Goal: Transaction & Acquisition: Purchase product/service

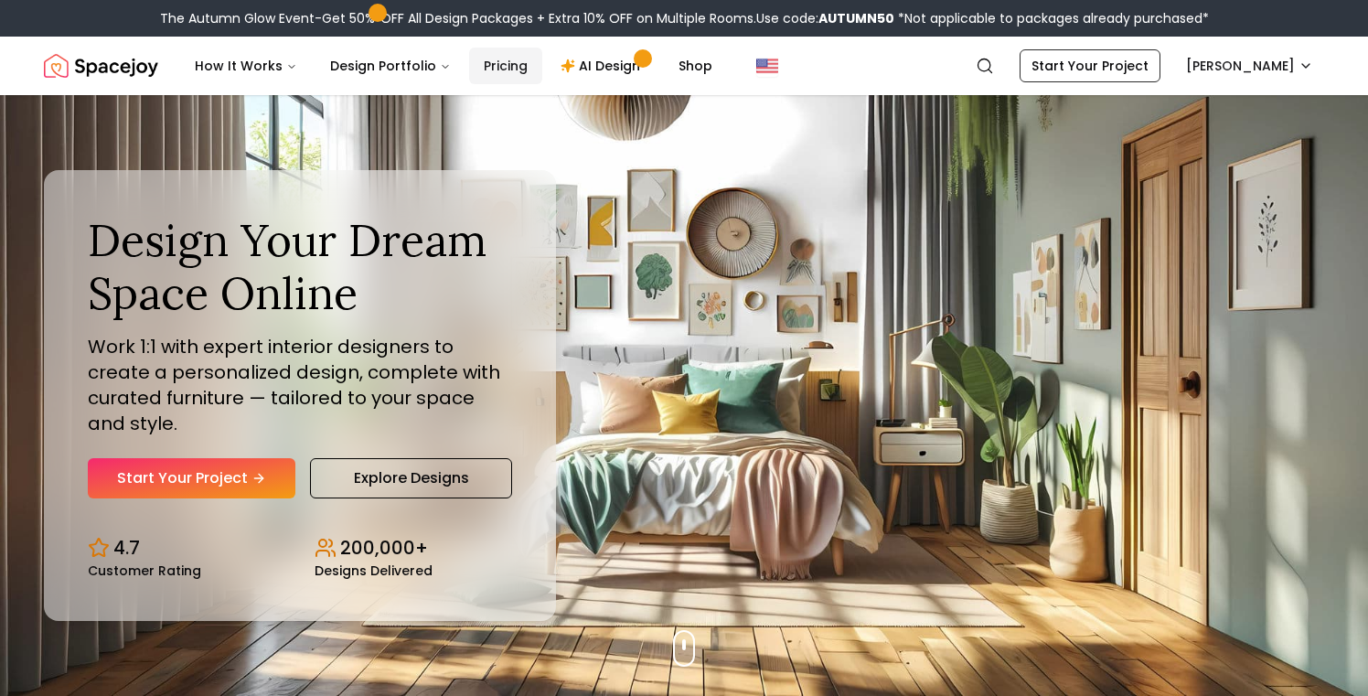
click at [497, 65] on link "Pricing" at bounding box center [505, 66] width 73 height 37
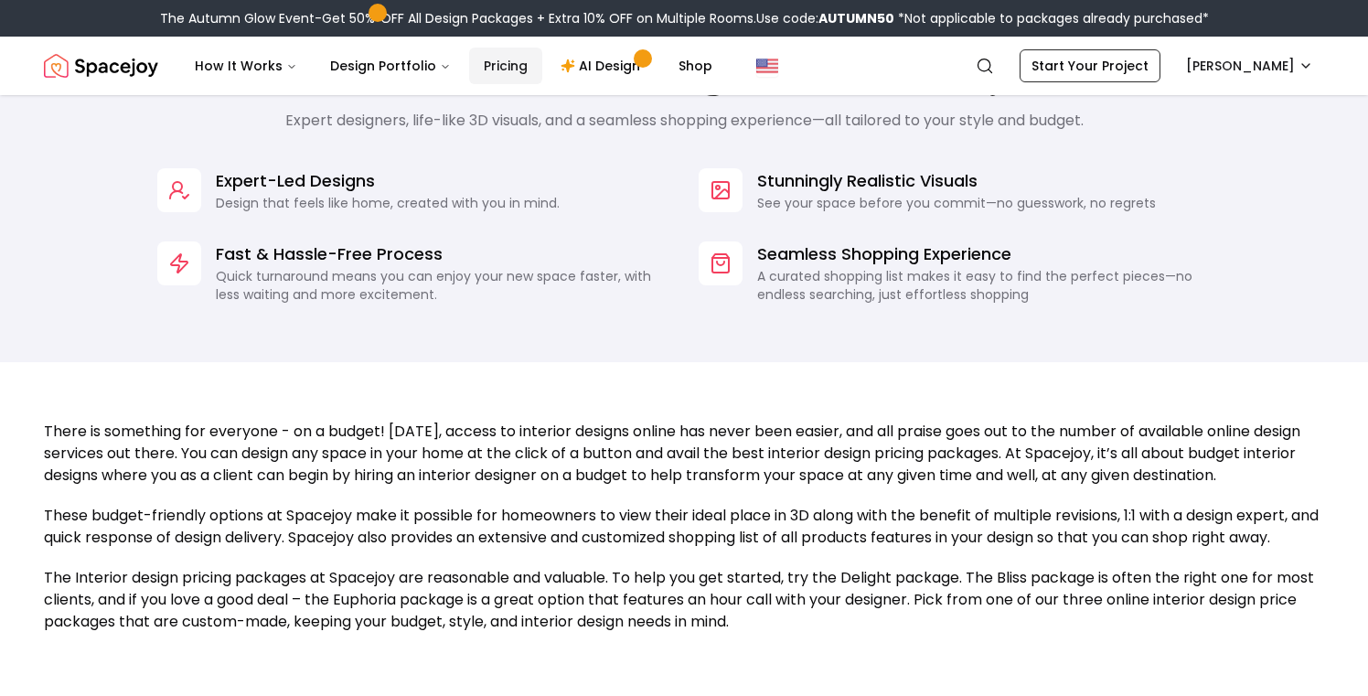
scroll to position [1460, 0]
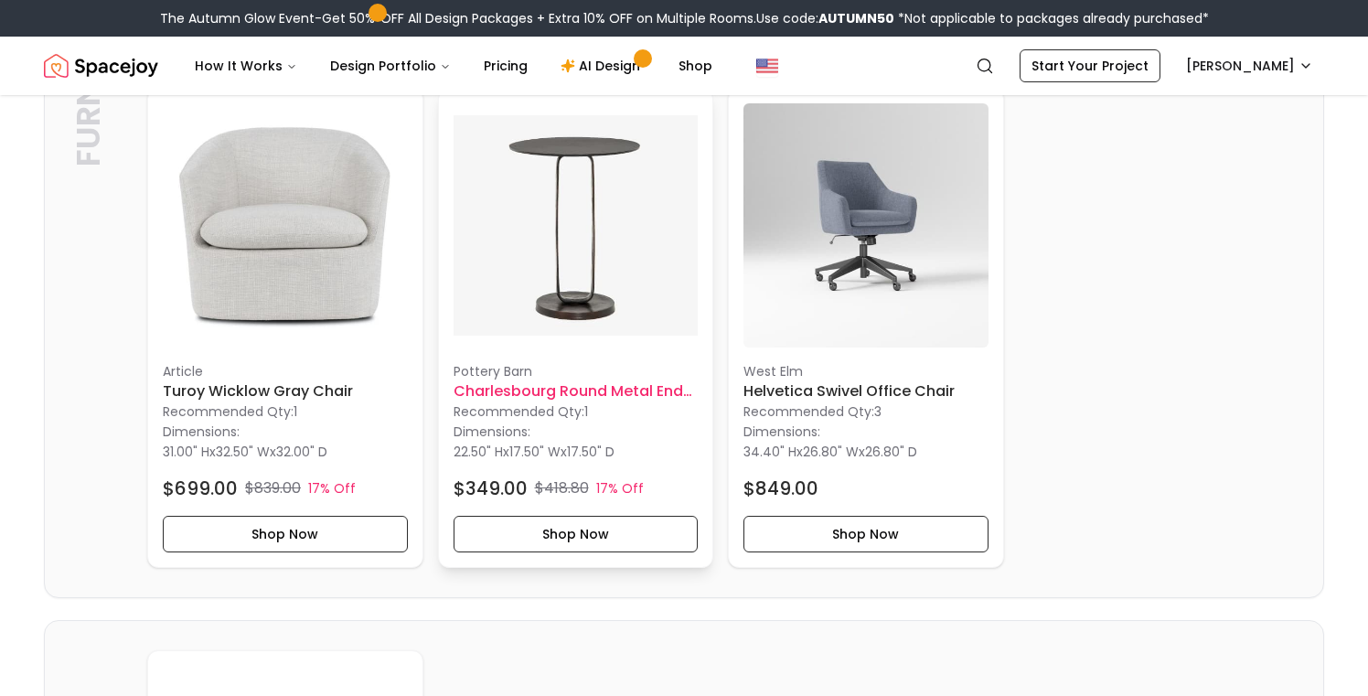
click at [587, 229] on img at bounding box center [576, 225] width 245 height 245
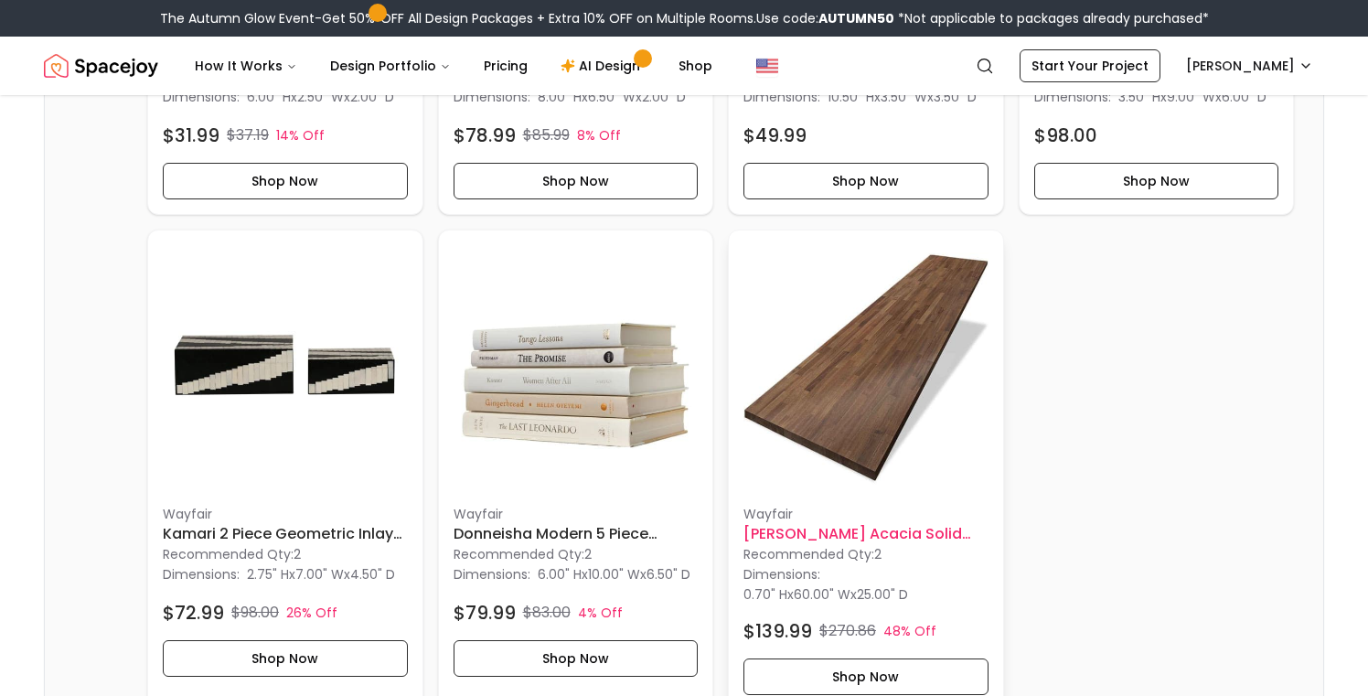
scroll to position [3446, 0]
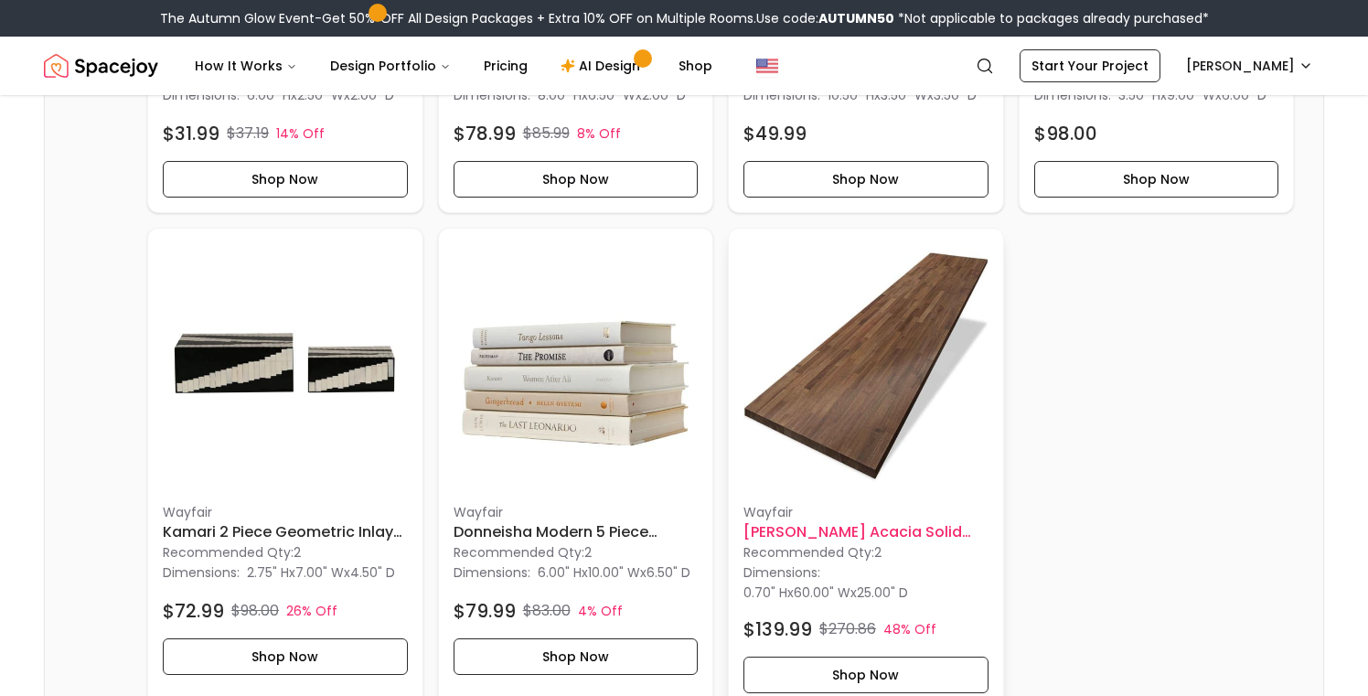
click at [853, 487] on img at bounding box center [865, 365] width 245 height 245
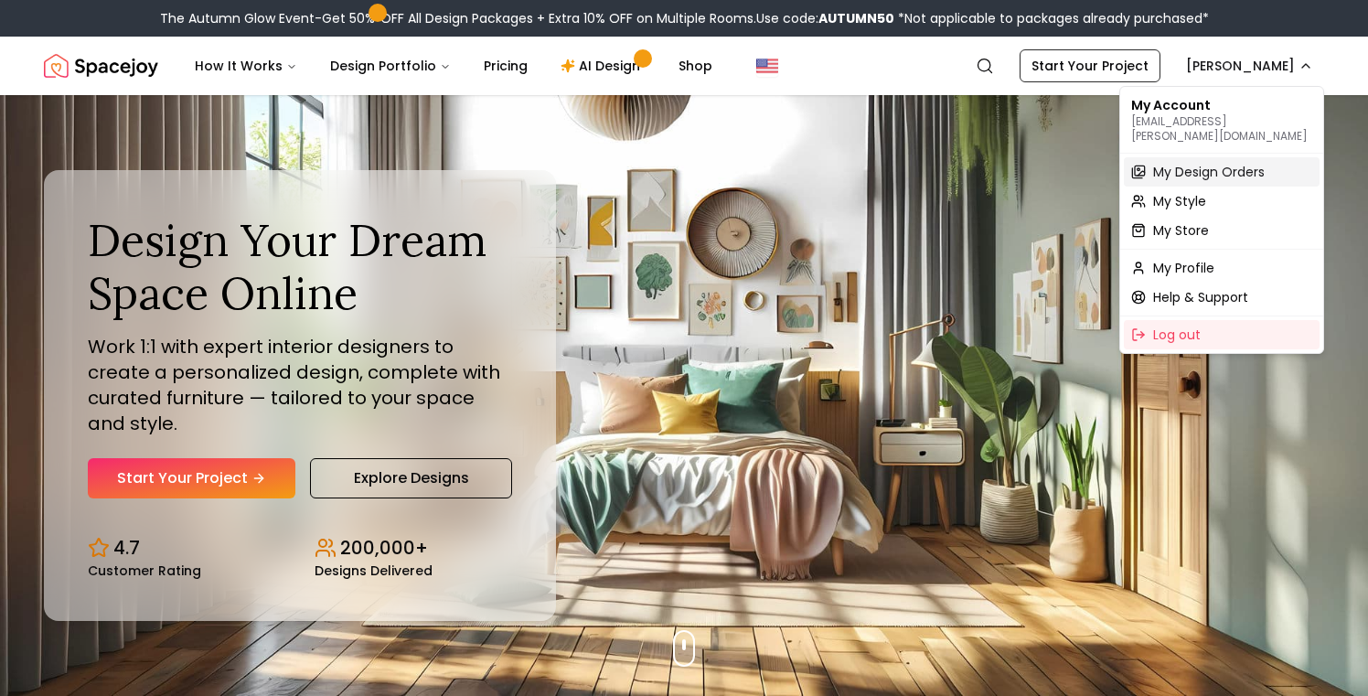
click at [1196, 163] on span "My Design Orders" at bounding box center [1209, 172] width 112 height 18
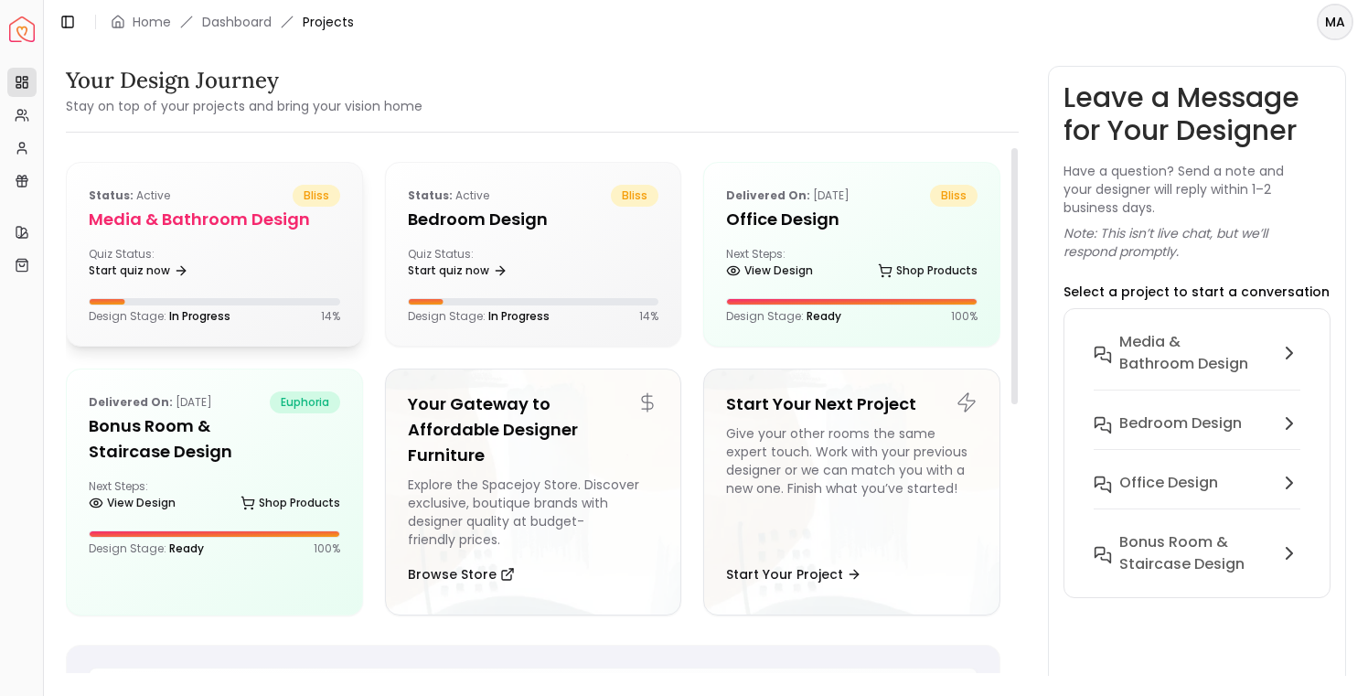
click at [210, 241] on div "Status: active bliss Media & Bathroom Design Quiz Status: Start quiz now Design…" at bounding box center [214, 254] width 295 height 183
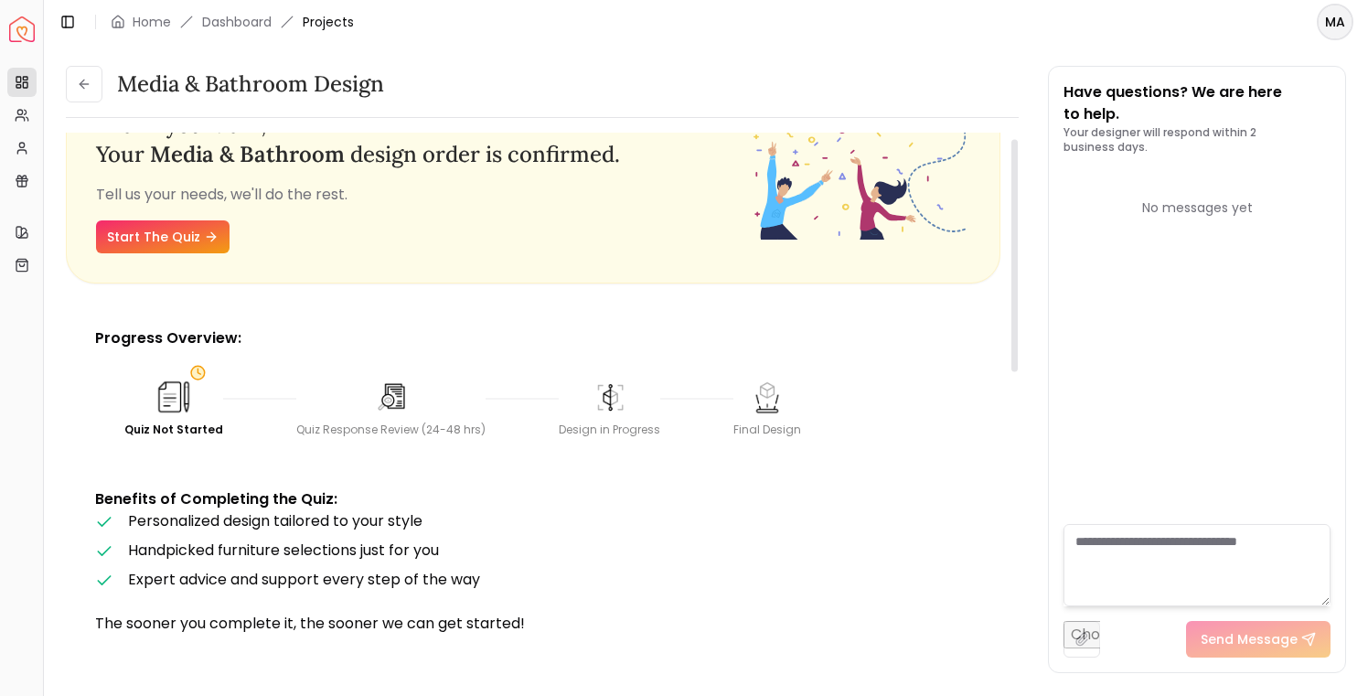
scroll to position [57, 0]
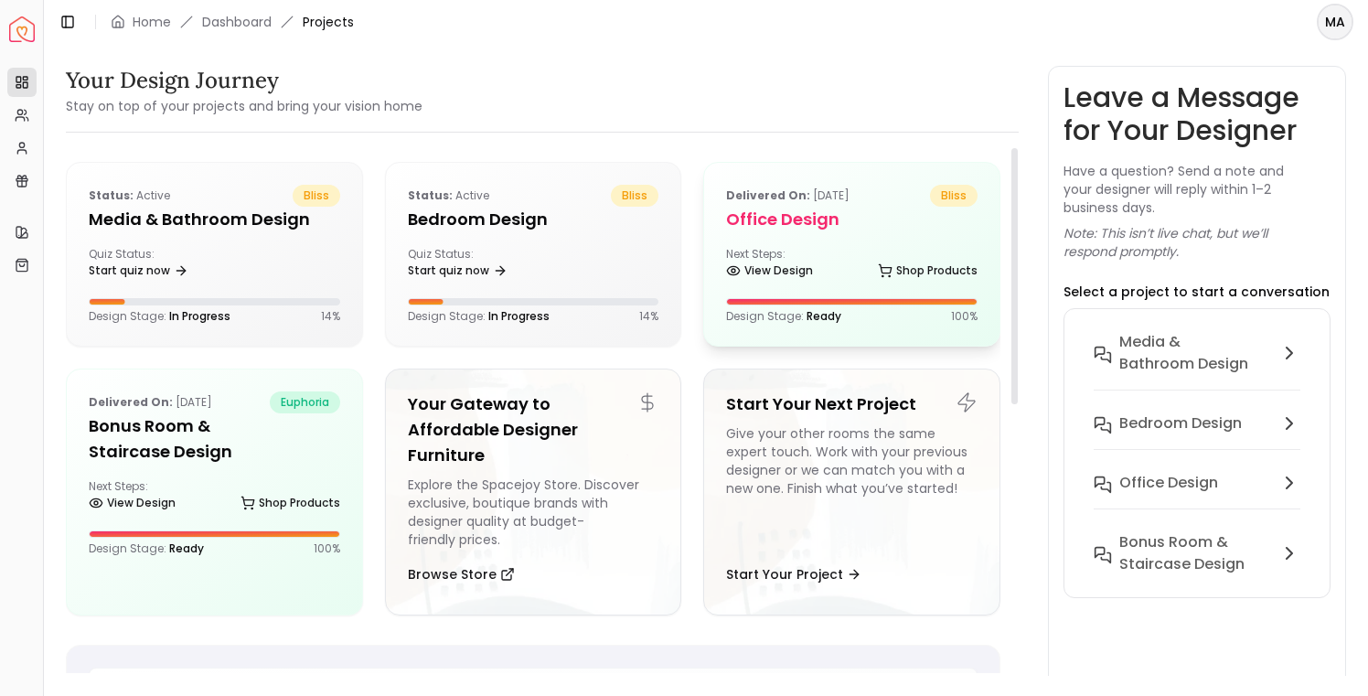
click at [883, 241] on div "Delivered on: Jun 30, 2024 bliss Office Design Next Steps: View Design Shop Pro…" at bounding box center [851, 254] width 295 height 183
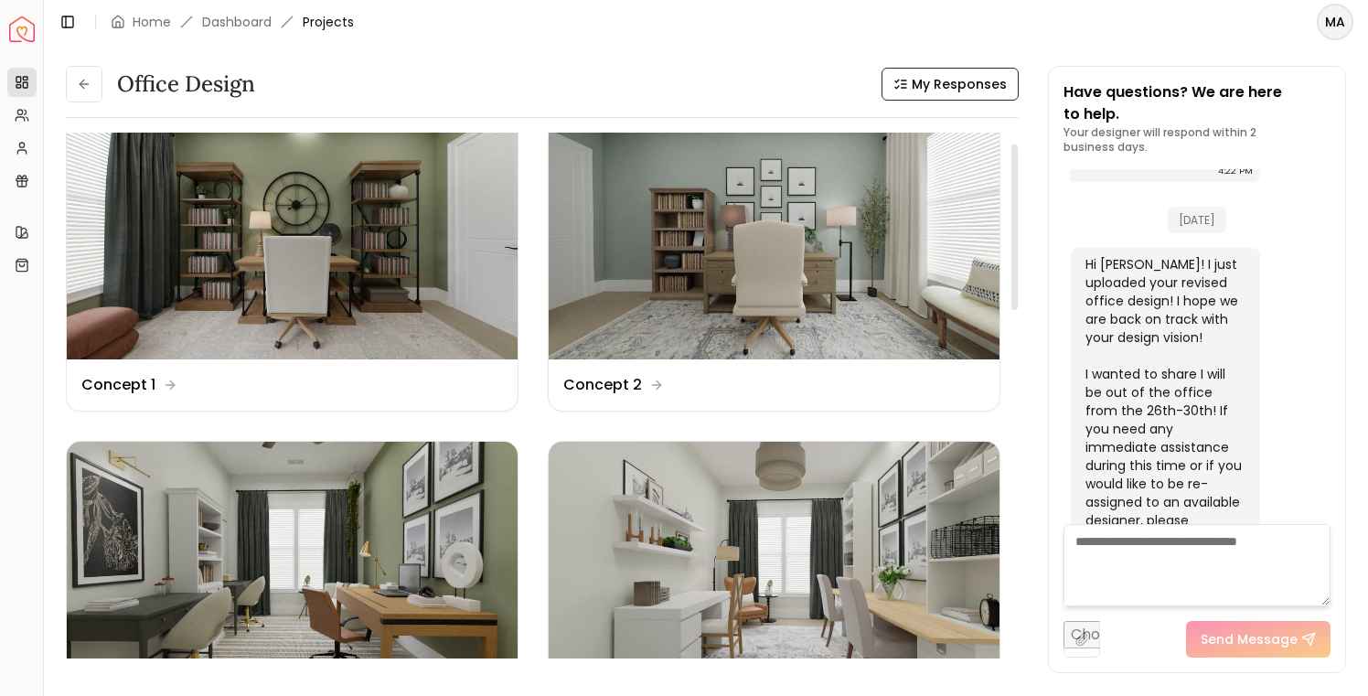
scroll to position [35, 0]
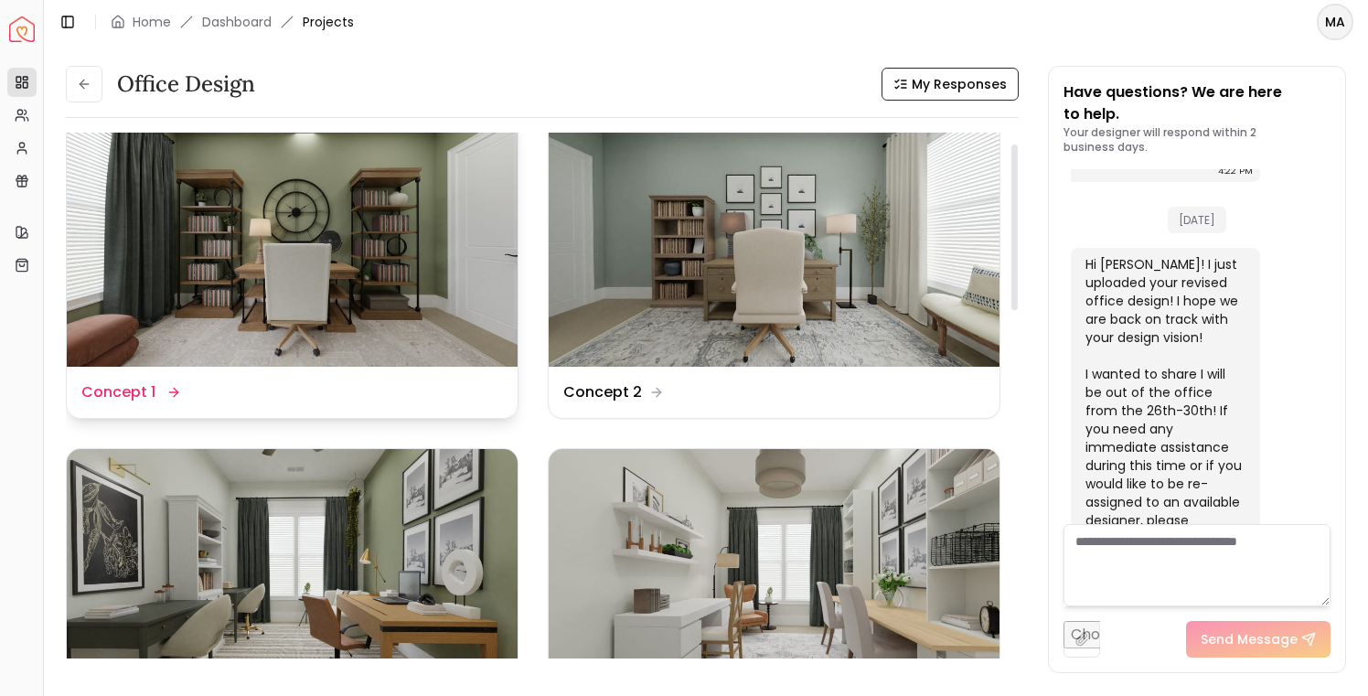
click at [340, 242] on img at bounding box center [292, 239] width 451 height 253
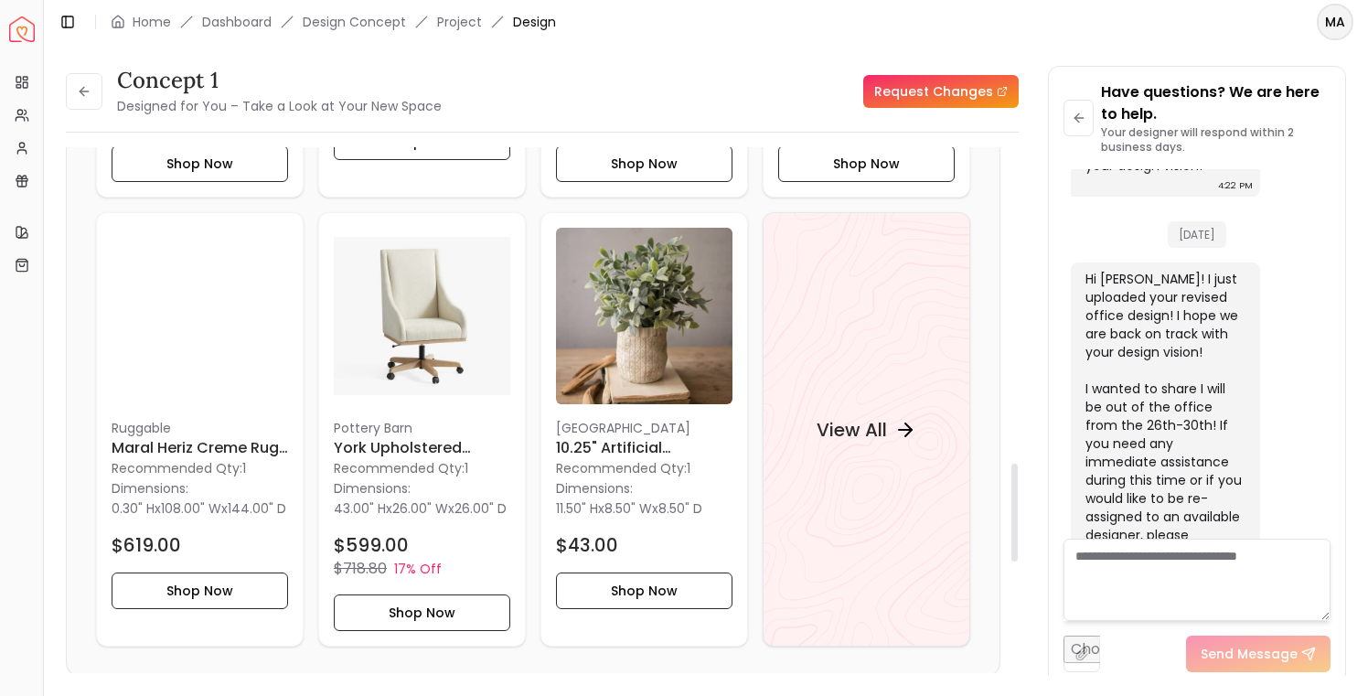
scroll to position [1727, 0]
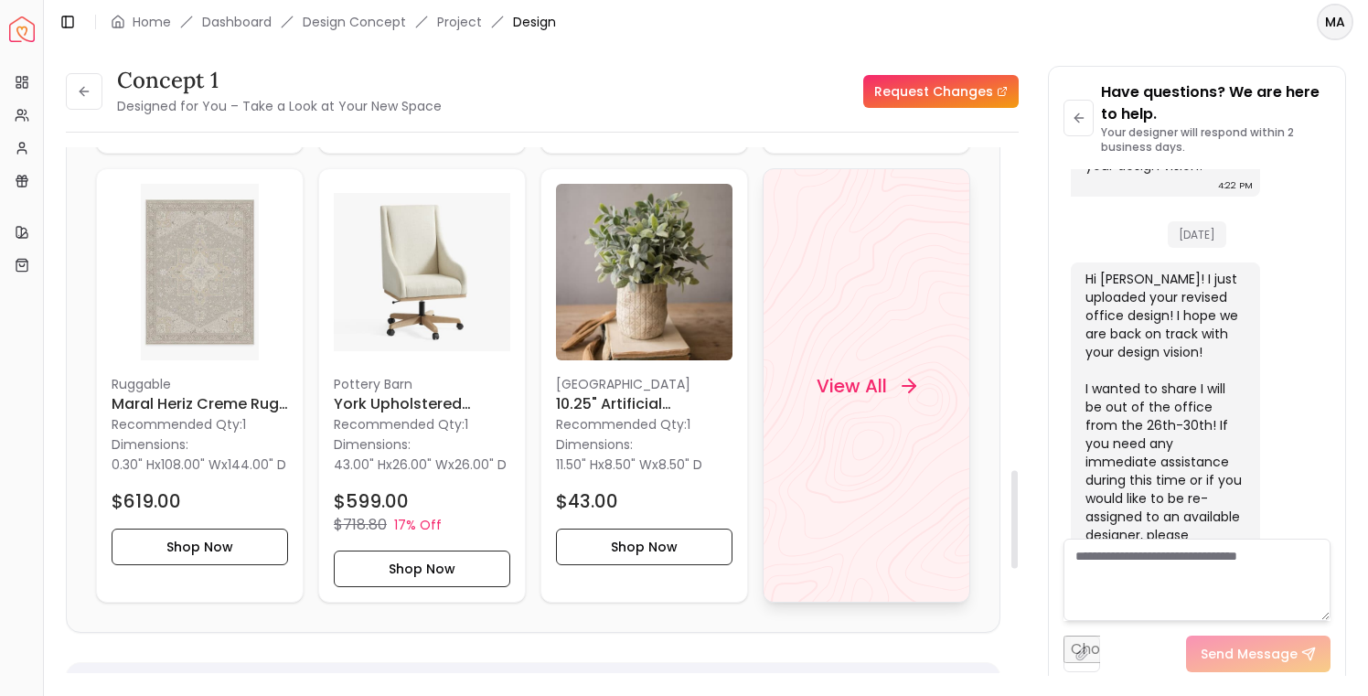
click at [889, 412] on div "View All" at bounding box center [867, 385] width 144 height 55
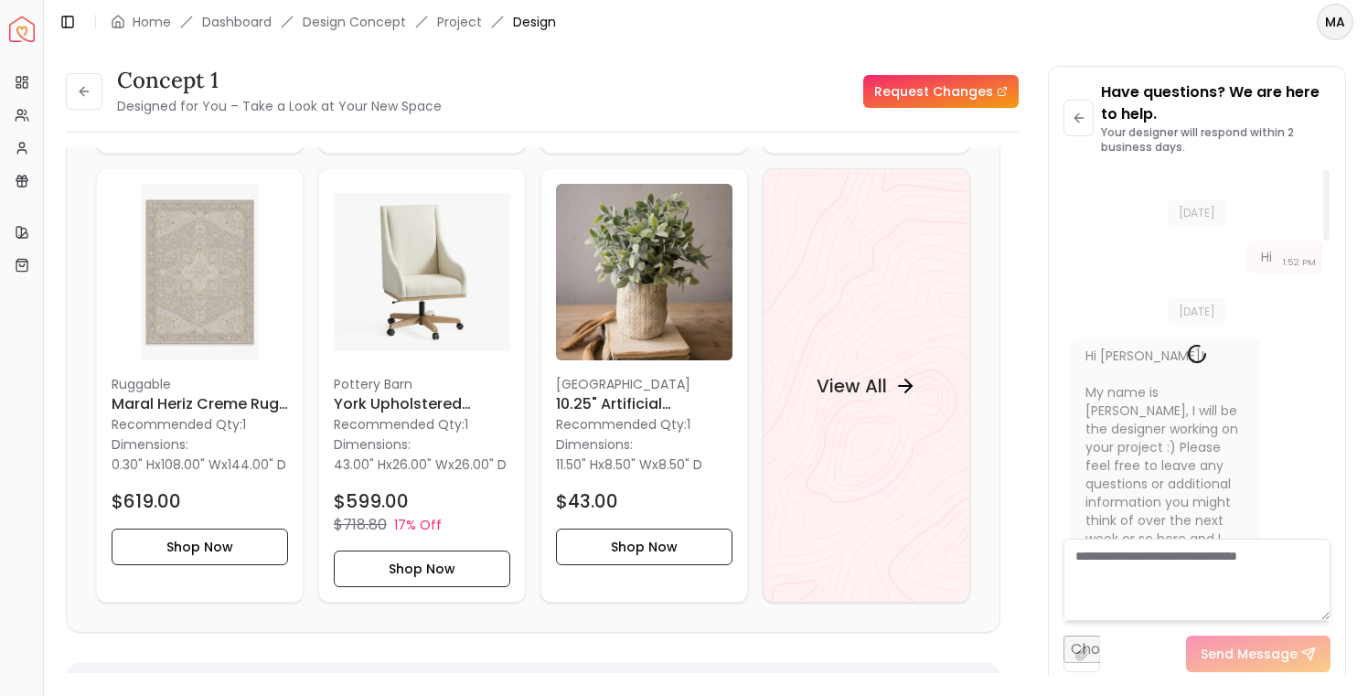
scroll to position [26, 0]
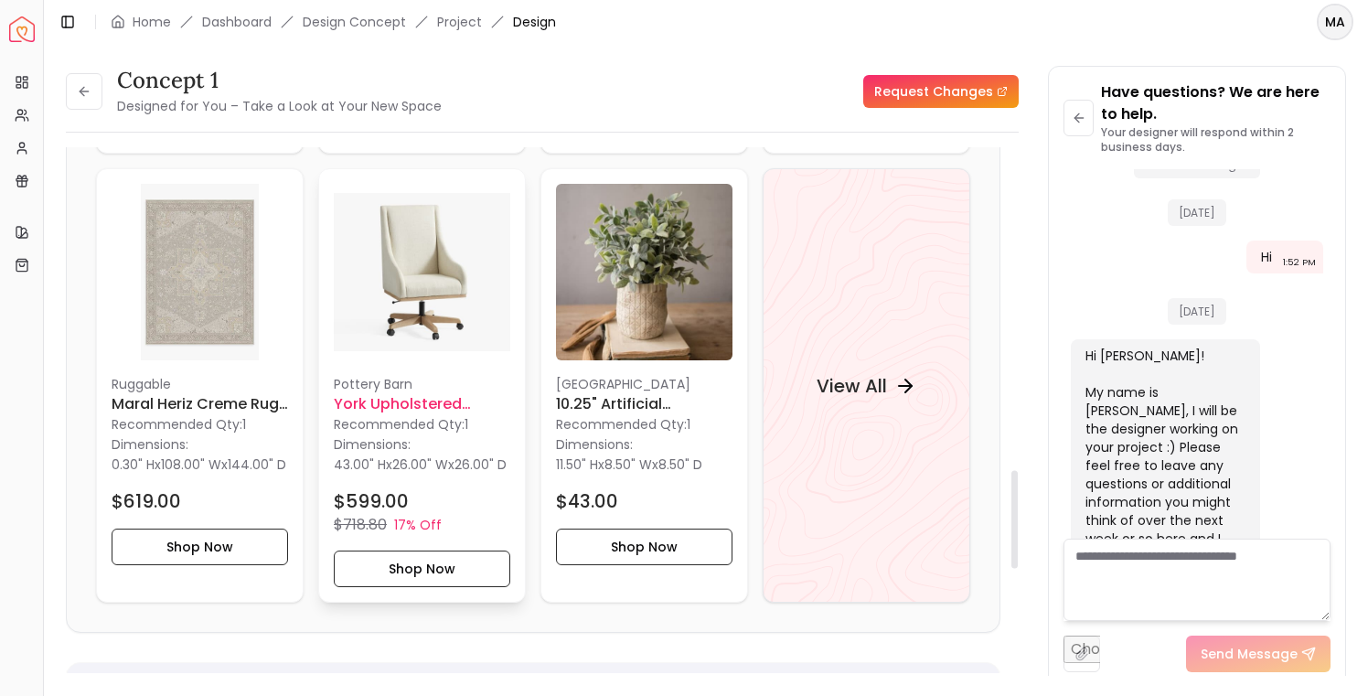
click at [425, 307] on img at bounding box center [422, 272] width 176 height 176
click at [429, 284] on img at bounding box center [422, 272] width 176 height 176
click at [861, 398] on h4 "View All" at bounding box center [852, 385] width 70 height 26
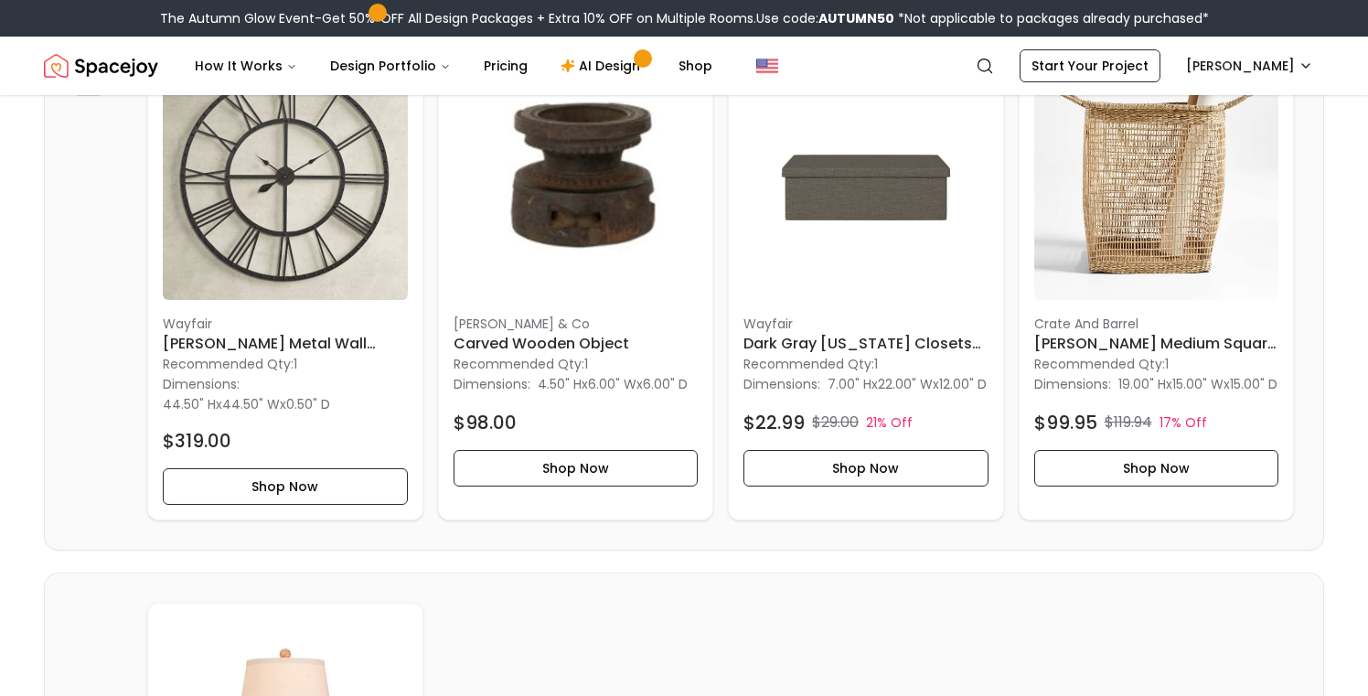
scroll to position [3177, 0]
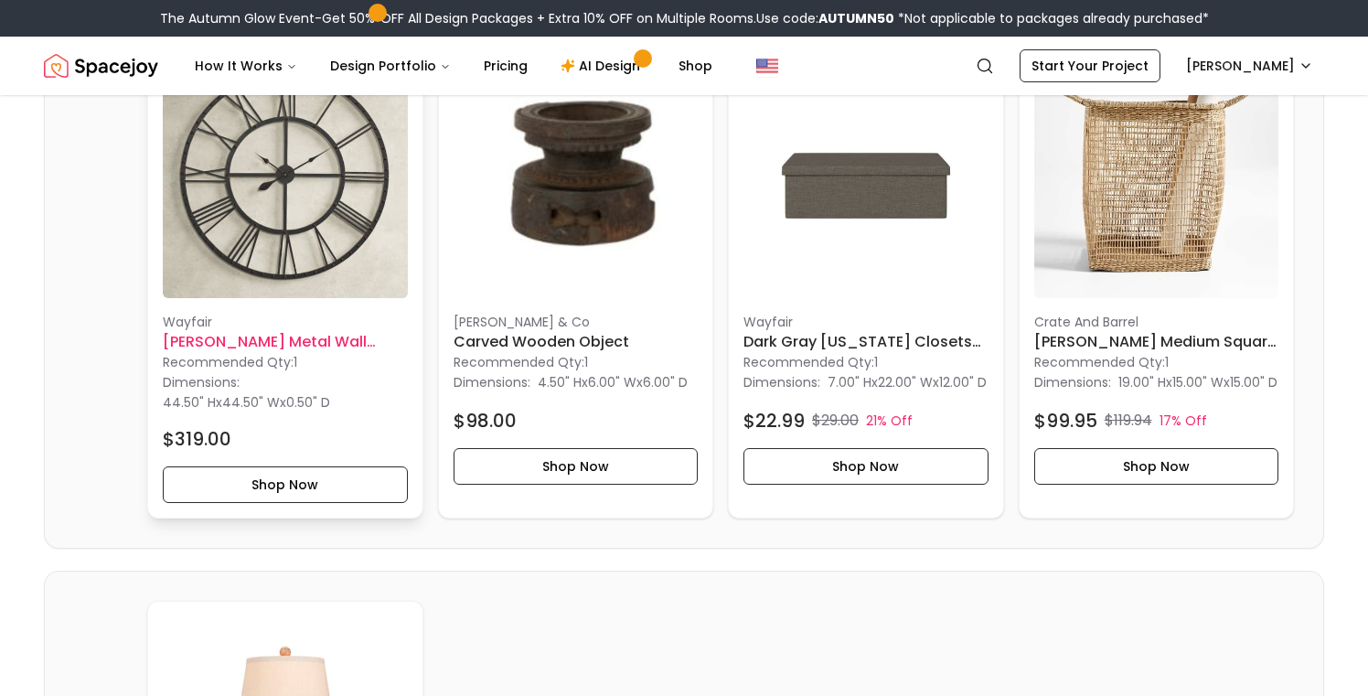
click at [302, 200] on img at bounding box center [285, 176] width 245 height 245
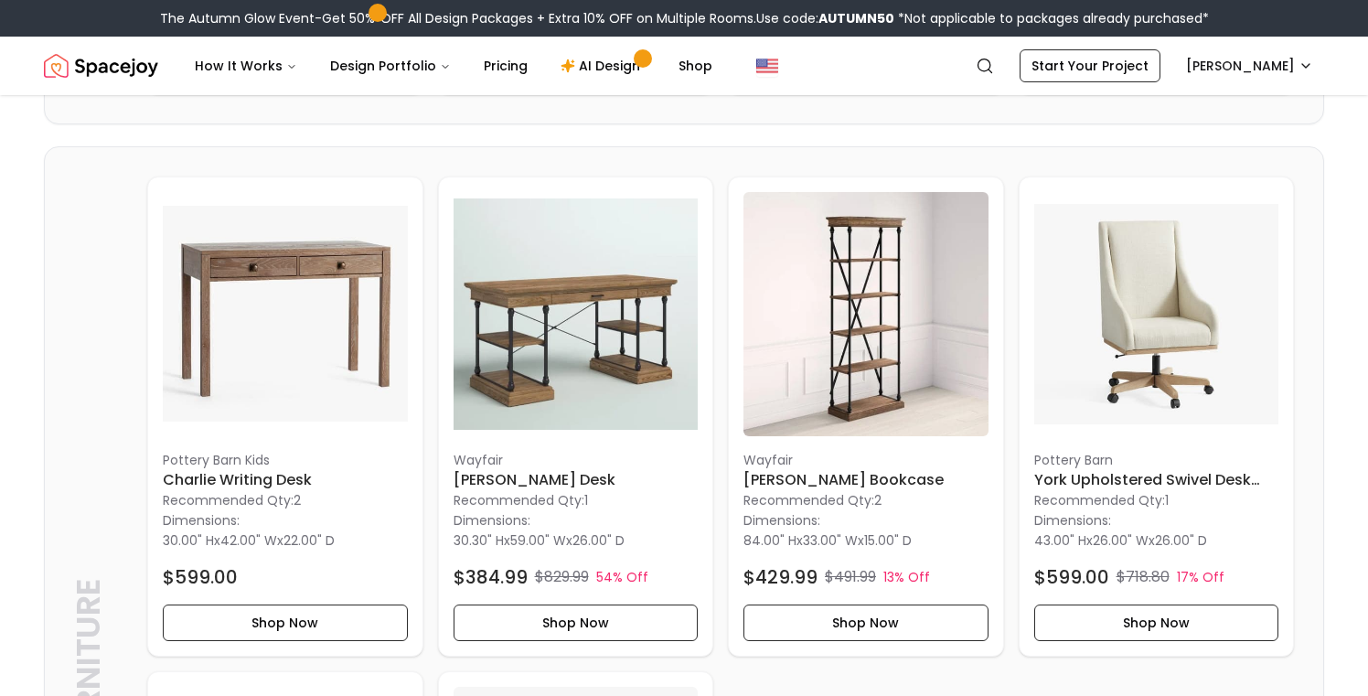
scroll to position [1086, 0]
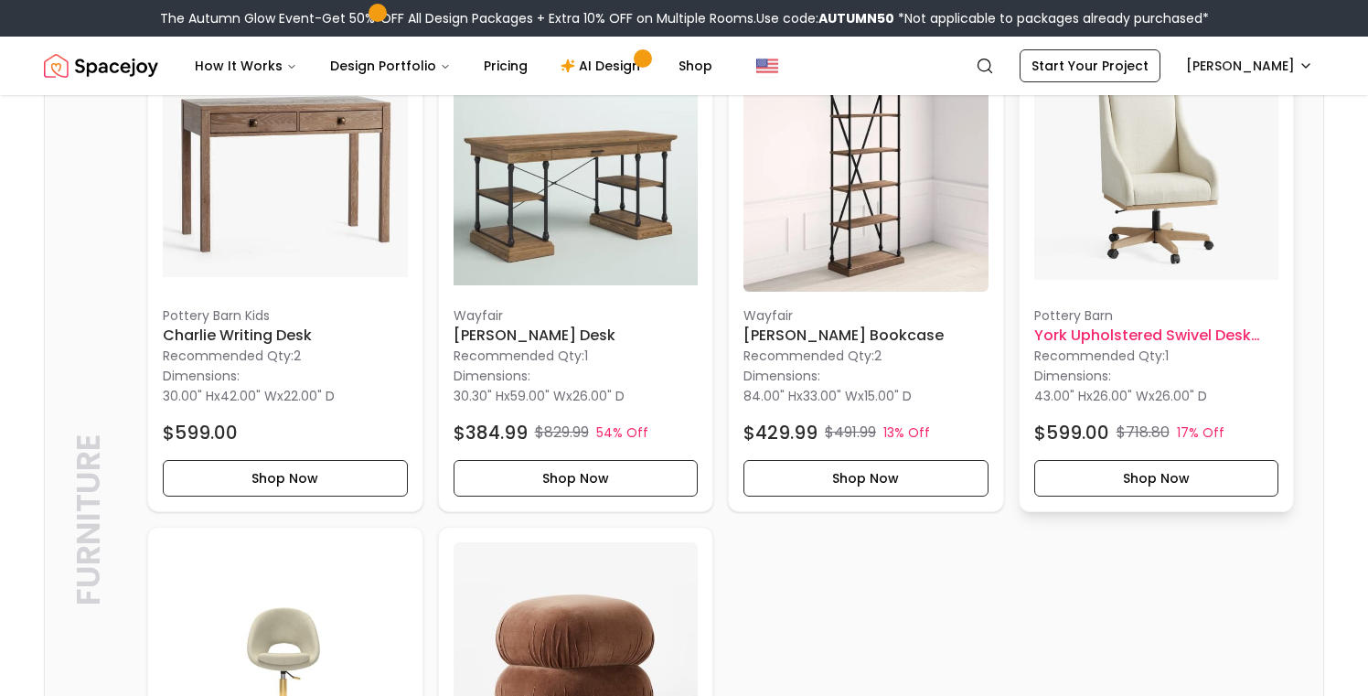
click at [1158, 197] on img at bounding box center [1156, 170] width 245 height 245
click at [1126, 342] on h6 "York Upholstered Swivel Desk Chair" at bounding box center [1156, 336] width 245 height 22
click at [1144, 478] on button "Shop Now" at bounding box center [1156, 478] width 245 height 37
click at [1116, 478] on button "Shop Now" at bounding box center [1156, 478] width 245 height 37
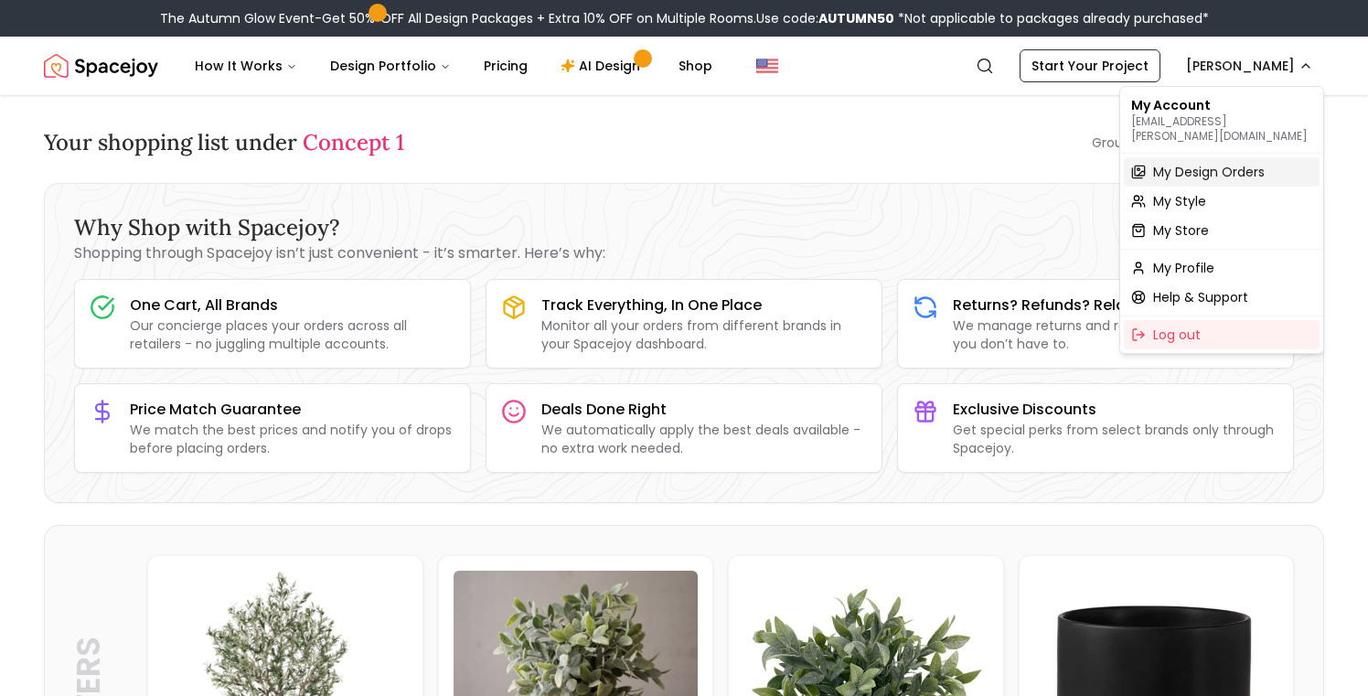
click at [1176, 163] on span "My Design Orders" at bounding box center [1209, 172] width 112 height 18
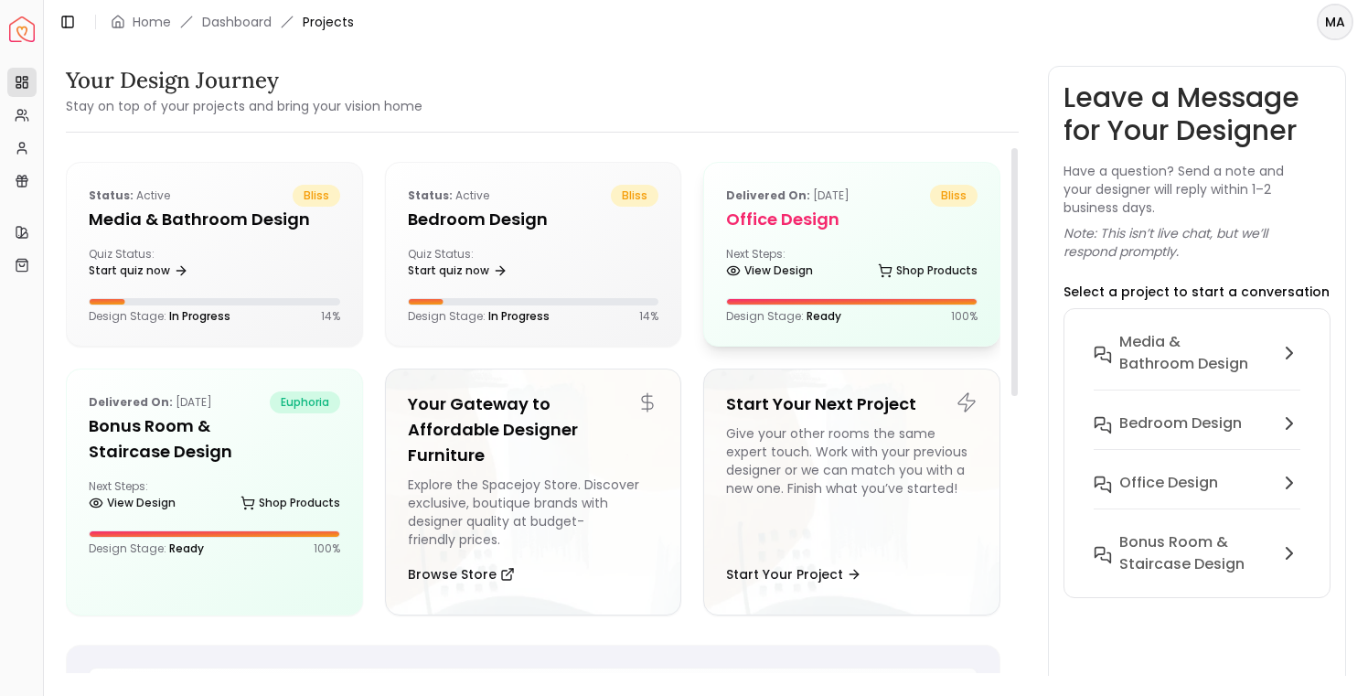
click at [785, 256] on div "Next Steps: View Design Shop Products" at bounding box center [851, 265] width 251 height 37
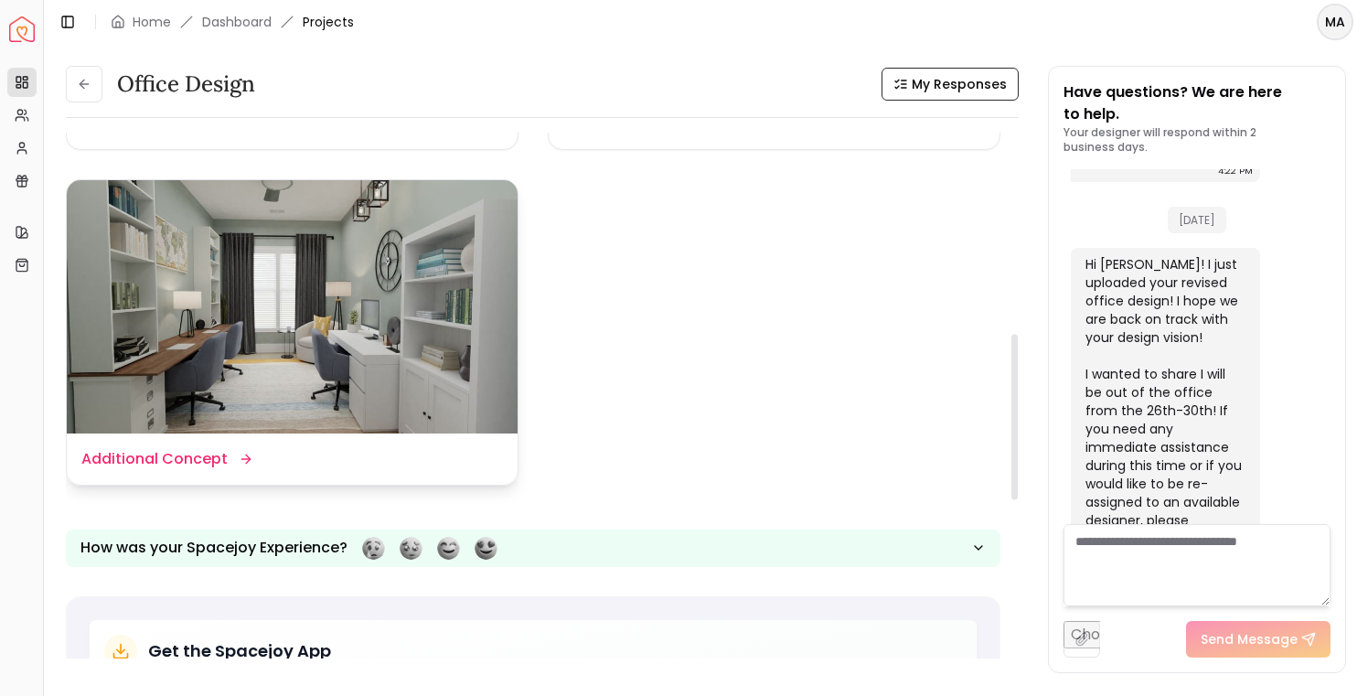
scroll to position [637, 0]
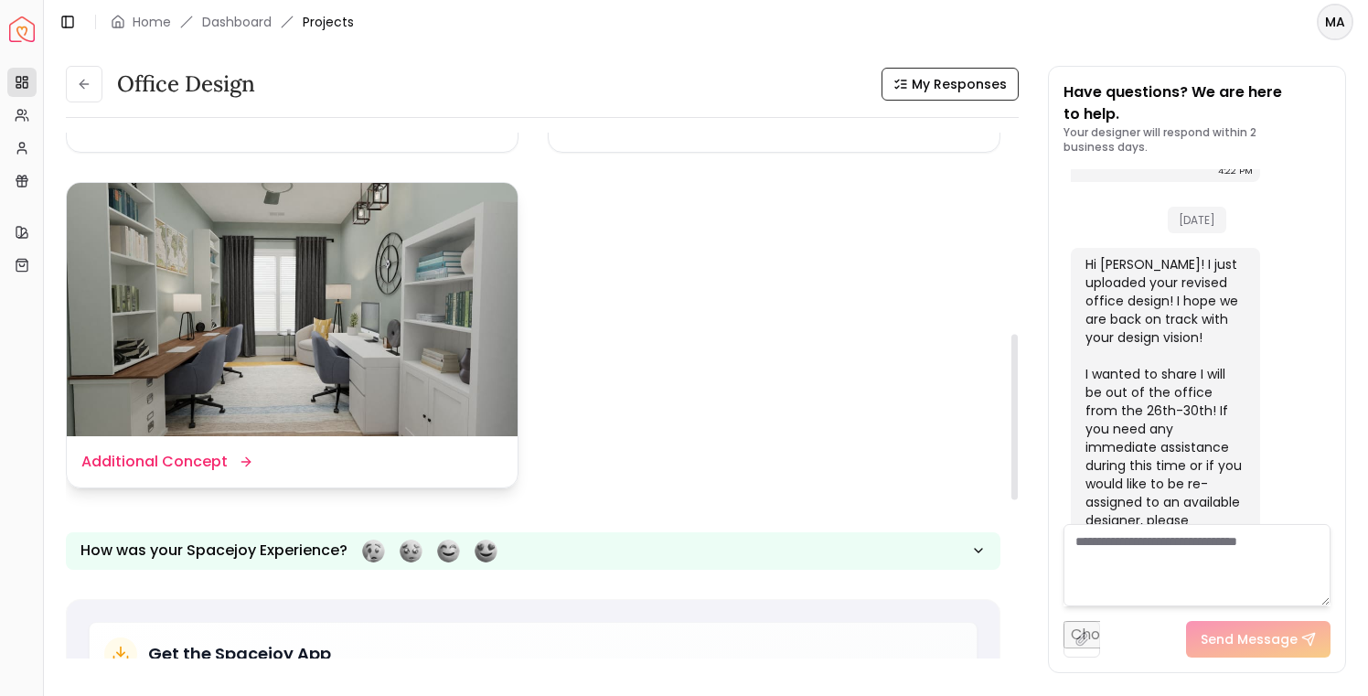
click at [381, 263] on img at bounding box center [292, 309] width 451 height 253
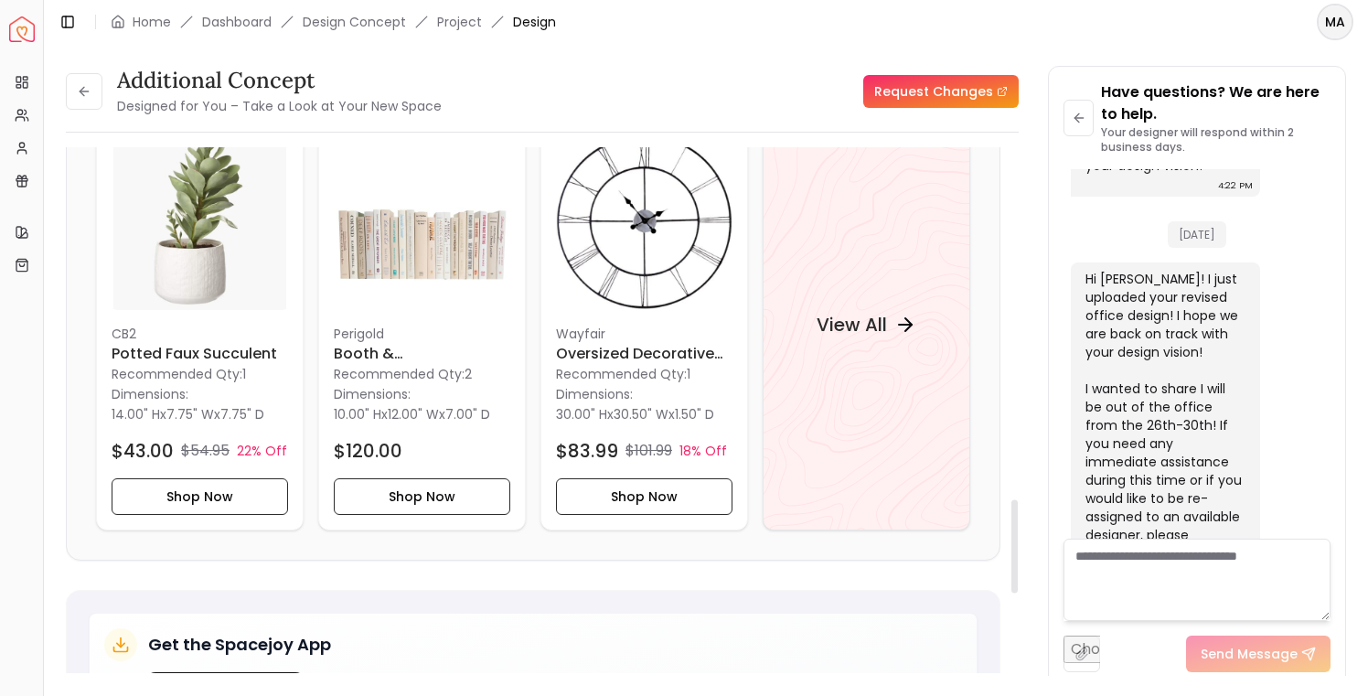
scroll to position [1982, 0]
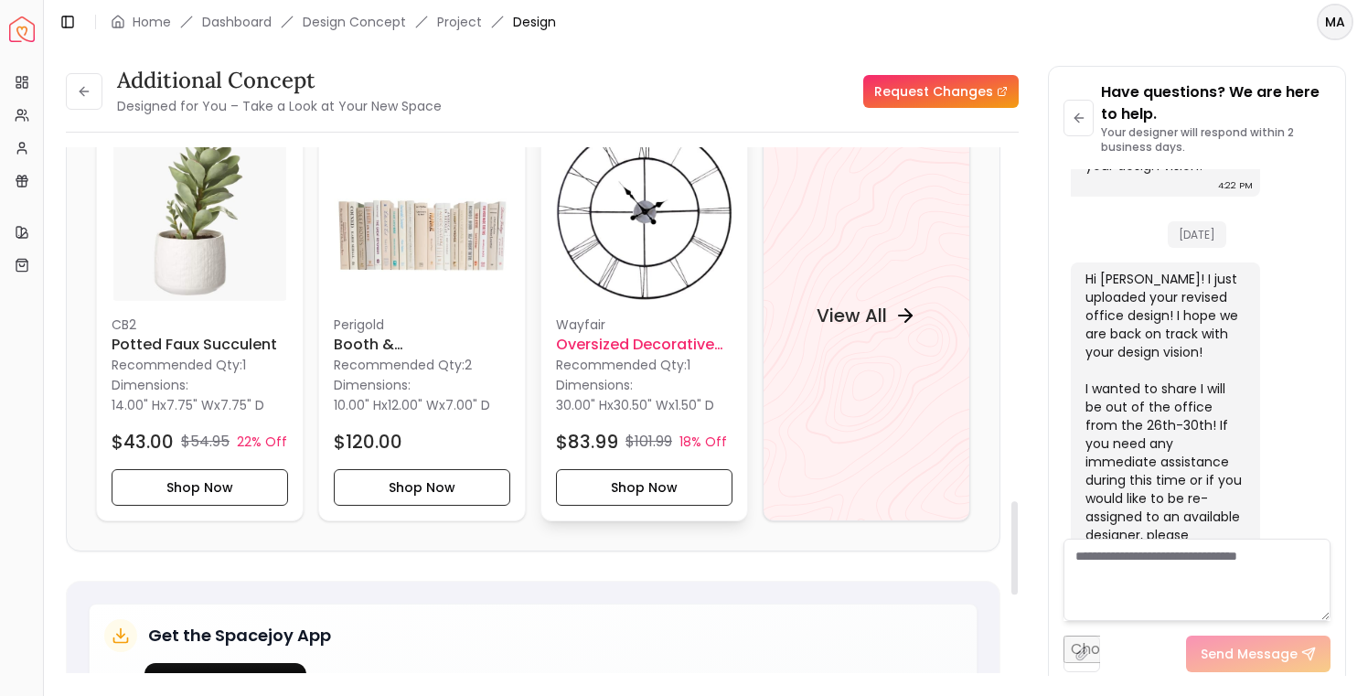
click at [646, 344] on h6 "Oversized Decorative Wall Clock" at bounding box center [644, 345] width 176 height 22
